Goal: Find specific page/section: Find specific page/section

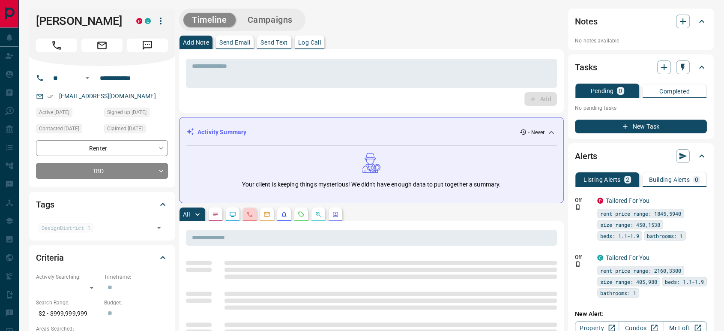
click at [251, 218] on button "button" at bounding box center [250, 214] width 14 height 14
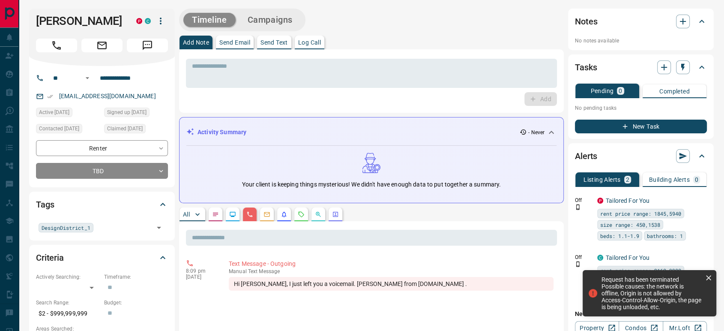
drag, startPoint x: 710, startPoint y: 275, endPoint x: 699, endPoint y: 273, distance: 11.3
click at [651, 275] on icon at bounding box center [708, 277] width 5 height 5
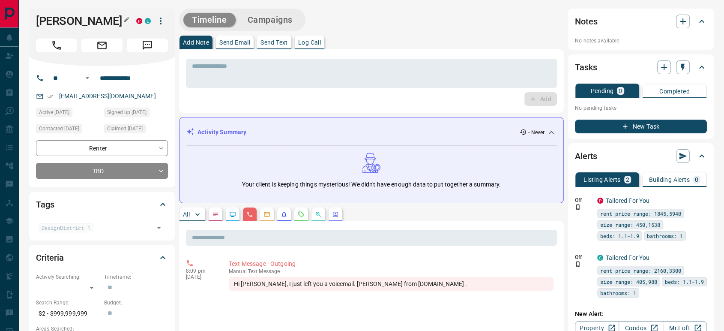
click at [129, 16] on icon "button" at bounding box center [126, 19] width 7 height 7
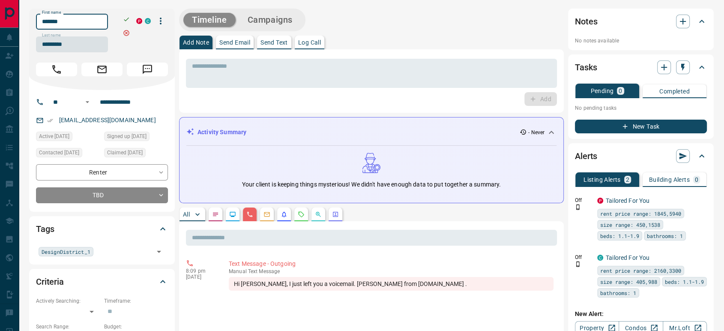
click at [87, 19] on input "*******" at bounding box center [72, 22] width 72 height 16
click at [69, 46] on input "*********" at bounding box center [72, 44] width 72 height 16
click at [152, 105] on input "**********" at bounding box center [129, 102] width 67 height 14
copy link "[EMAIL_ADDRESS][DOMAIN_NAME]"
drag, startPoint x: 139, startPoint y: 118, endPoint x: 57, endPoint y: 117, distance: 81.8
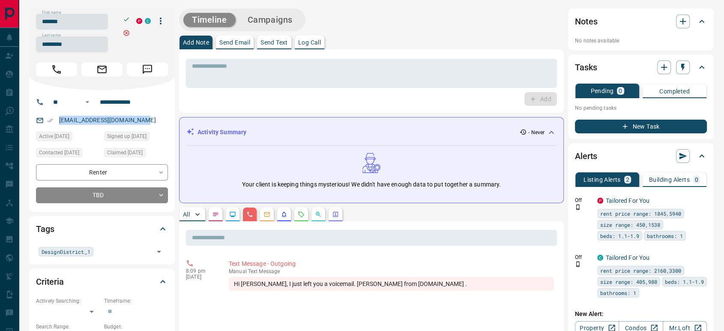
click at [57, 117] on div "[EMAIL_ADDRESS][DOMAIN_NAME]" at bounding box center [102, 120] width 132 height 14
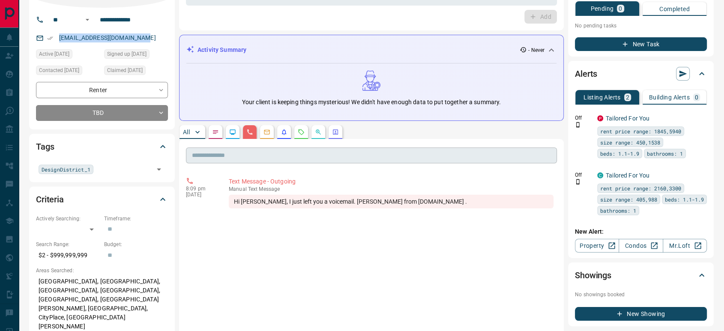
scroll to position [95, 0]
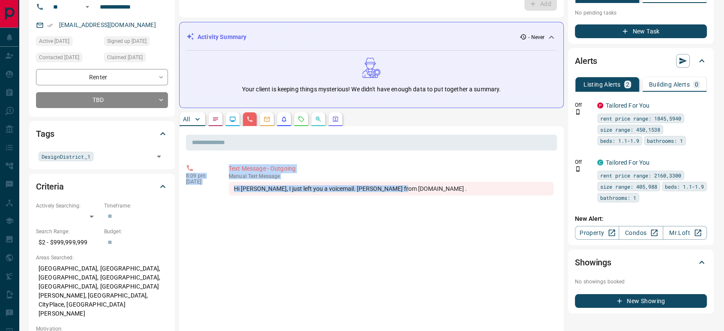
copy div "8:09 pm [DATE] Text Message - Outgoing manual Text Message Hi [PERSON_NAME], I …"
drag, startPoint x: 410, startPoint y: 182, endPoint x: 182, endPoint y: 158, distance: 228.7
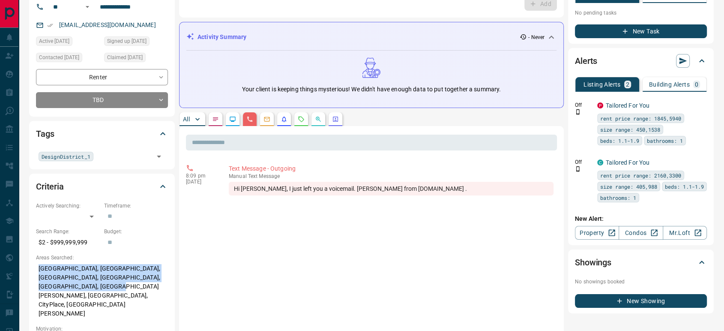
copy p "[GEOGRAPHIC_DATA], [GEOGRAPHIC_DATA], [GEOGRAPHIC_DATA], [GEOGRAPHIC_DATA], [GE…"
drag, startPoint x: 102, startPoint y: 287, endPoint x: 38, endPoint y: 271, distance: 65.9
click at [38, 271] on p "[GEOGRAPHIC_DATA], [GEOGRAPHIC_DATA], [GEOGRAPHIC_DATA], [GEOGRAPHIC_DATA], [GE…" at bounding box center [102, 290] width 132 height 59
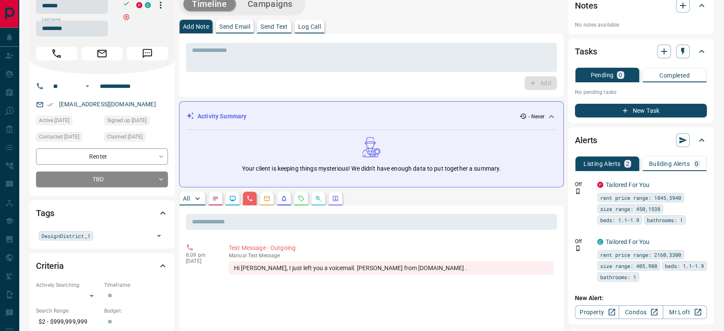
scroll to position [0, 0]
